Goal: Go to known website: Access a specific website the user already knows

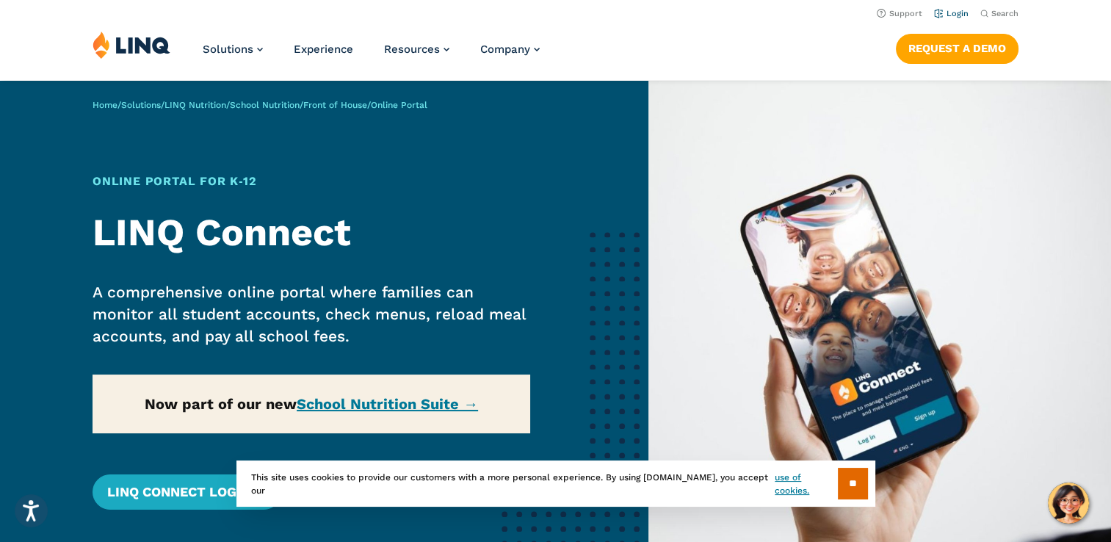
click at [947, 9] on link "Login" at bounding box center [951, 14] width 35 height 10
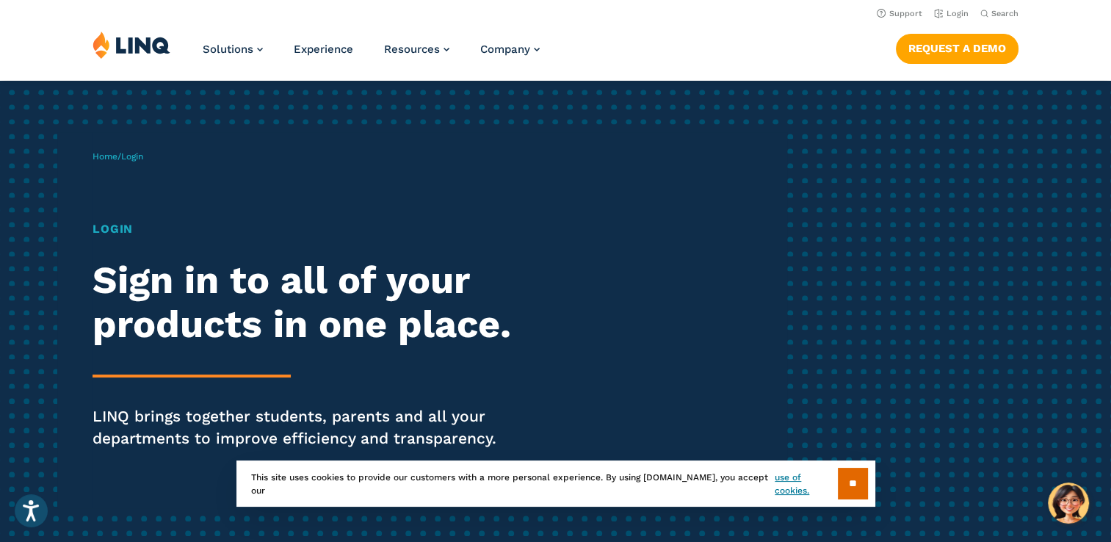
click at [107, 233] on h1 "Login" at bounding box center [306, 229] width 428 height 18
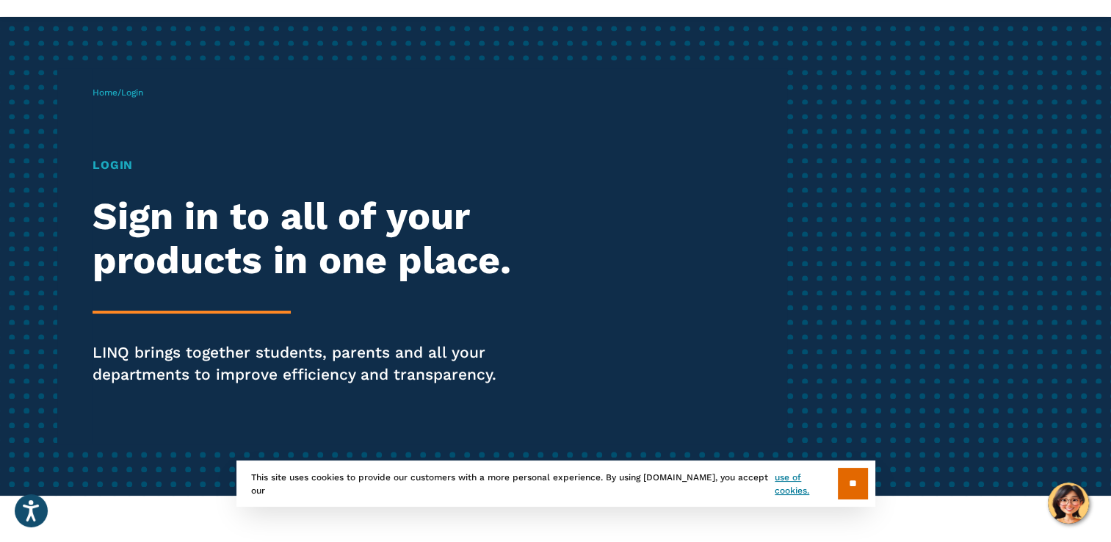
scroll to position [147, 0]
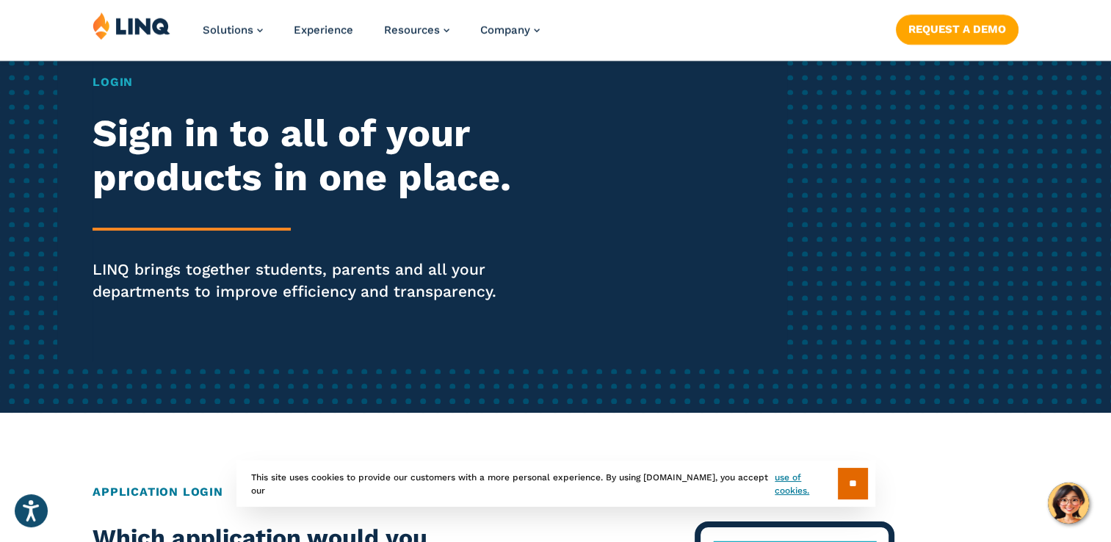
drag, startPoint x: 851, startPoint y: 479, endPoint x: 844, endPoint y: 473, distance: 8.8
click at [852, 479] on input "**" at bounding box center [853, 484] width 30 height 32
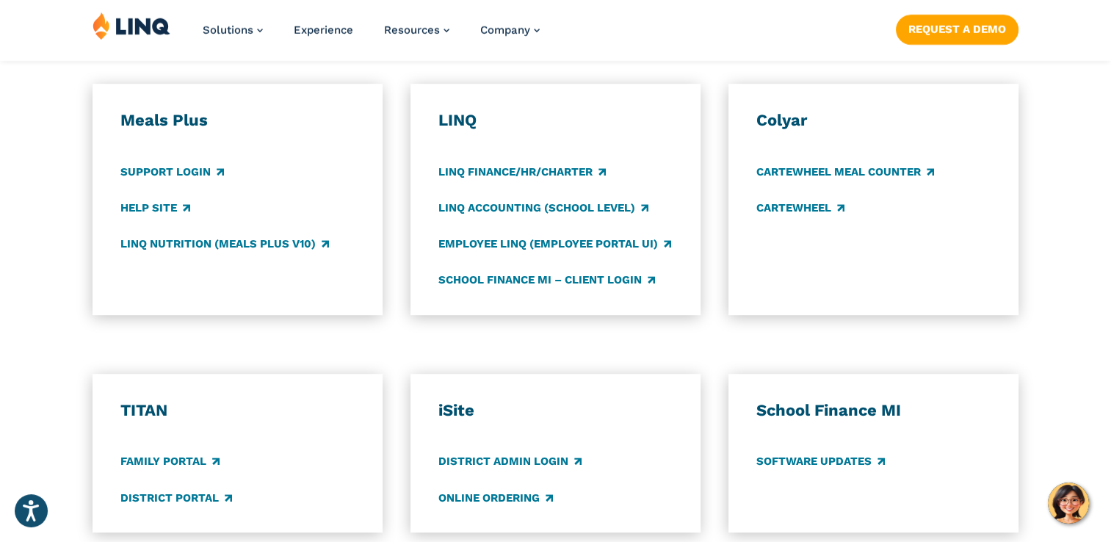
scroll to position [857, 0]
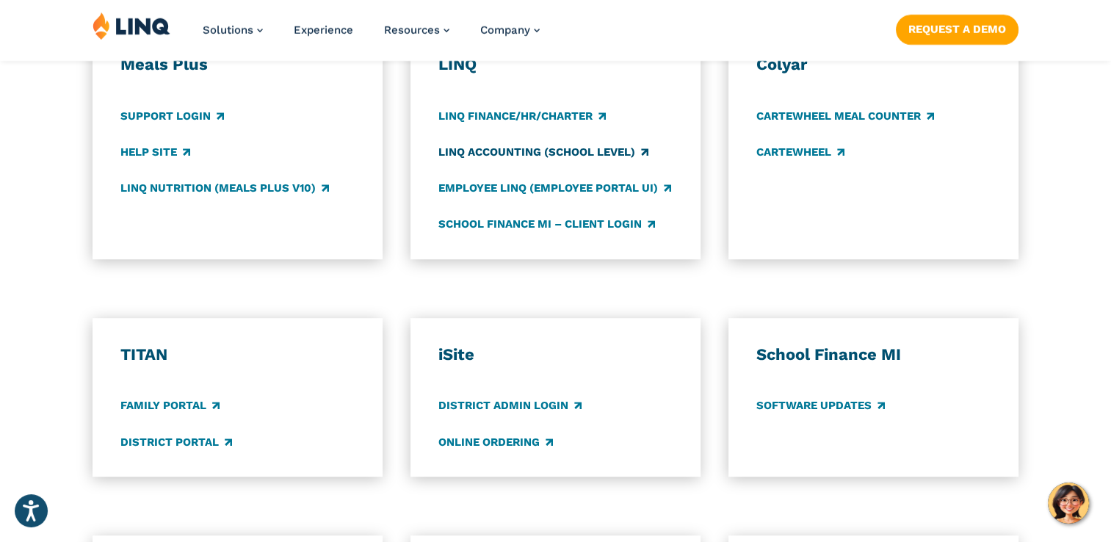
click at [529, 153] on link "LINQ Accounting (school level)" at bounding box center [543, 152] width 210 height 16
